Goal: Check status: Check status

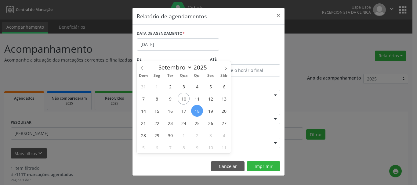
select select "8"
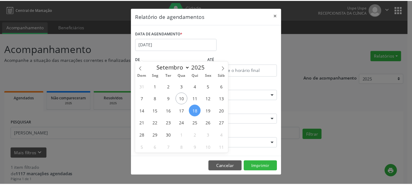
scroll to position [10, 0]
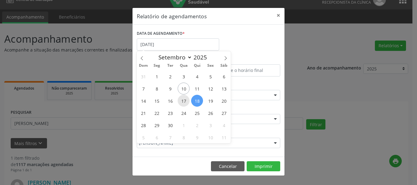
click at [184, 102] on span "17" at bounding box center [183, 101] width 12 height 12
type input "17/09/2025"
click at [184, 100] on span "17" at bounding box center [183, 101] width 12 height 12
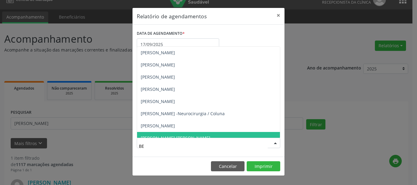
type input "BED"
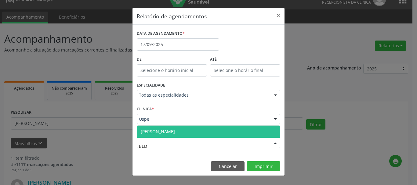
click at [183, 127] on span "[PERSON_NAME]" at bounding box center [208, 132] width 143 height 12
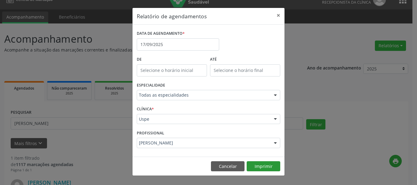
click at [264, 160] on footer "Cancelar Imprimir" at bounding box center [208, 166] width 152 height 19
click at [261, 163] on button "Imprimir" at bounding box center [263, 166] width 34 height 10
click at [277, 18] on button "×" at bounding box center [278, 15] width 12 height 15
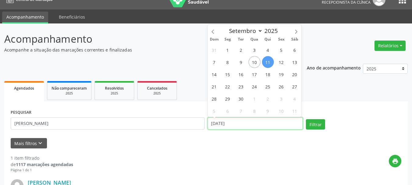
click at [226, 123] on input "[DATE]" at bounding box center [255, 123] width 95 height 12
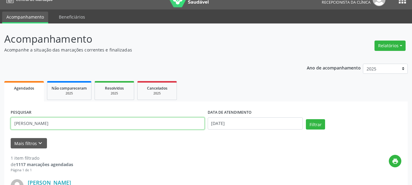
click at [143, 120] on input "[PERSON_NAME]" at bounding box center [108, 123] width 194 height 12
click at [306, 119] on button "Filtrar" at bounding box center [315, 124] width 19 height 10
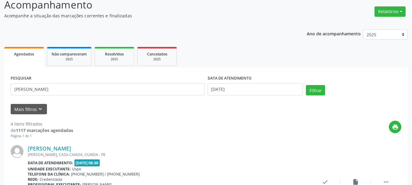
scroll to position [0, 0]
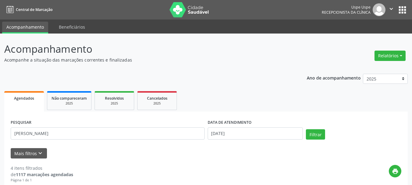
drag, startPoint x: 43, startPoint y: 144, endPoint x: 49, endPoint y: 138, distance: 8.2
click at [43, 143] on div "PESQUISAR [PERSON_NAME]" at bounding box center [107, 131] width 197 height 26
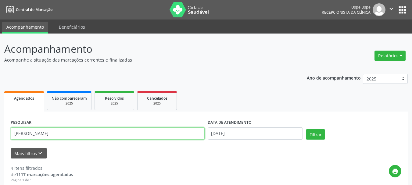
click at [49, 138] on input "[PERSON_NAME]" at bounding box center [108, 133] width 194 height 12
type input "="
click at [126, 133] on input "text" at bounding box center [108, 133] width 194 height 12
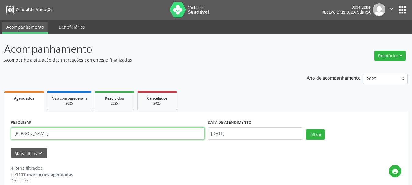
type input "[PERSON_NAME]"
click at [306, 129] on button "Filtrar" at bounding box center [315, 134] width 19 height 10
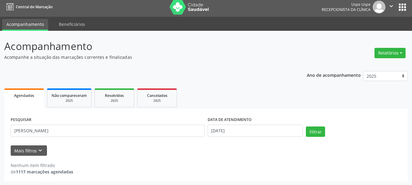
scroll to position [3, 0]
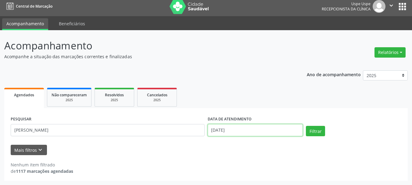
click at [234, 130] on input "[DATE]" at bounding box center [255, 130] width 95 height 12
